Goal: Task Accomplishment & Management: Use online tool/utility

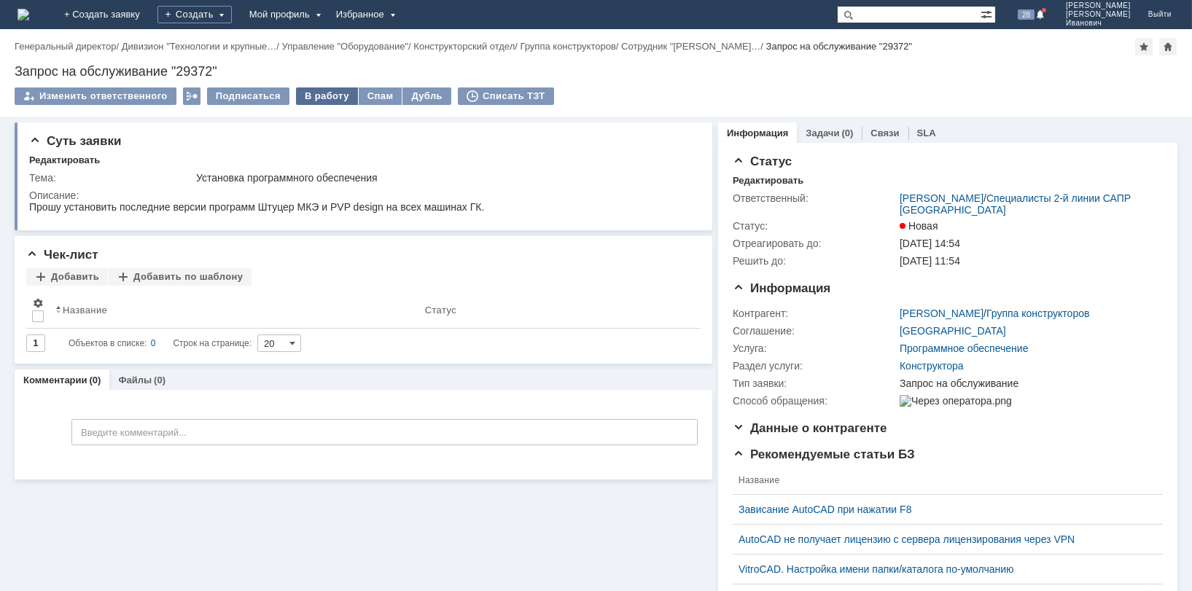
click at [328, 96] on div "В работу" at bounding box center [327, 95] width 62 height 17
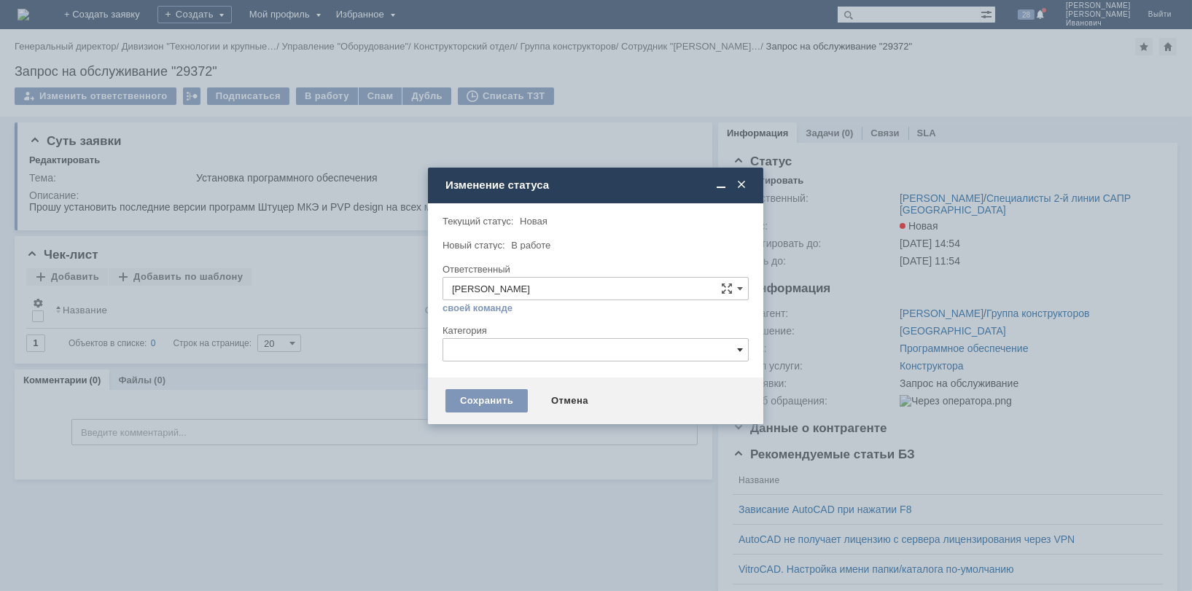
click at [739, 347] on span at bounding box center [740, 350] width 6 height 12
click at [488, 480] on span "Штуцер" at bounding box center [595, 485] width 287 height 12
type input "Штуцер"
click at [507, 402] on div "Сохранить" at bounding box center [486, 400] width 82 height 23
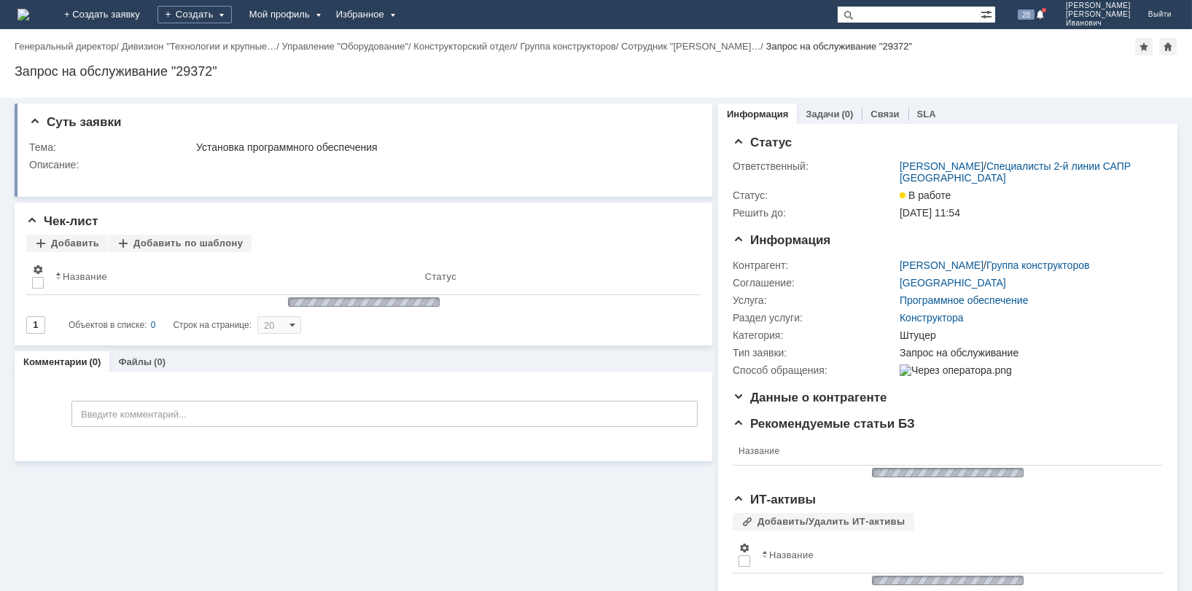
scroll to position [0, 0]
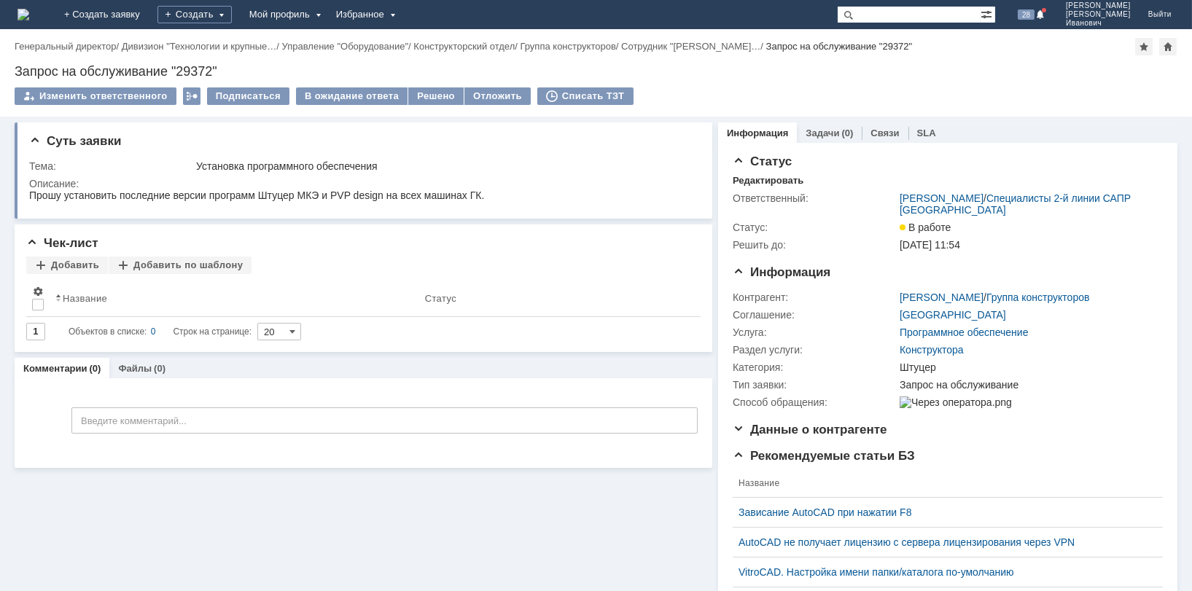
click at [239, 545] on div "Суть заявки Тема: Установка программного обеспечения Описание: Чек-лист Добавит…" at bounding box center [364, 467] width 698 height 700
